Goal: Check status: Check status

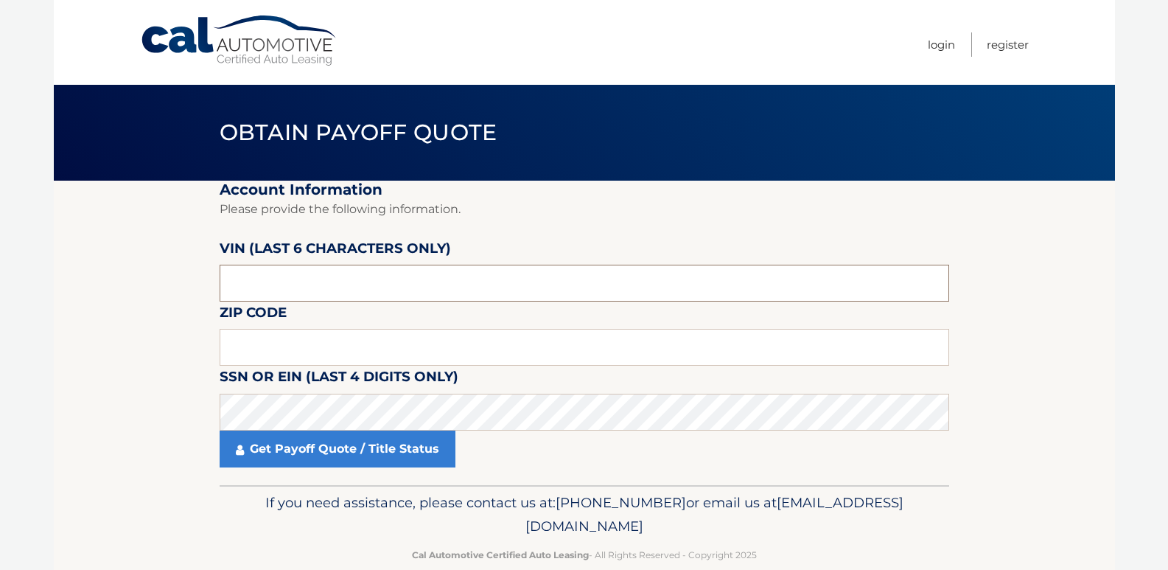
click at [297, 287] on input "text" at bounding box center [585, 283] width 730 height 37
click at [287, 287] on input "text" at bounding box center [585, 283] width 730 height 37
click at [284, 351] on input "text" at bounding box center [585, 347] width 730 height 37
type input "11788"
click button "For Originating Dealer" at bounding box center [0, 0] width 0 height 0
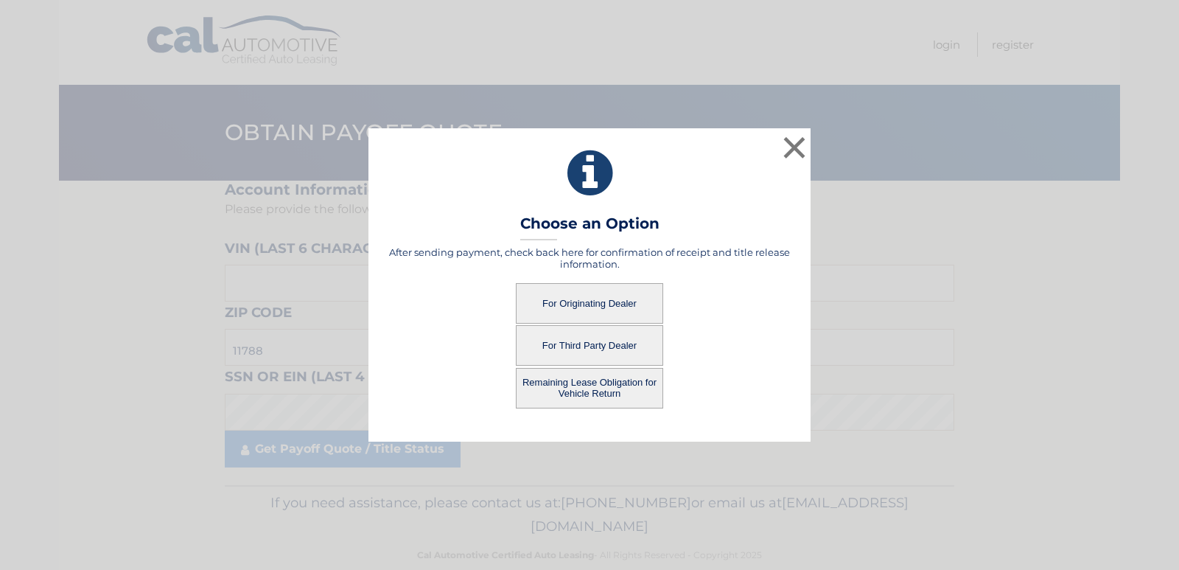
click at [610, 301] on button "For Originating Dealer" at bounding box center [589, 303] width 147 height 41
